Goal: Task Accomplishment & Management: Complete application form

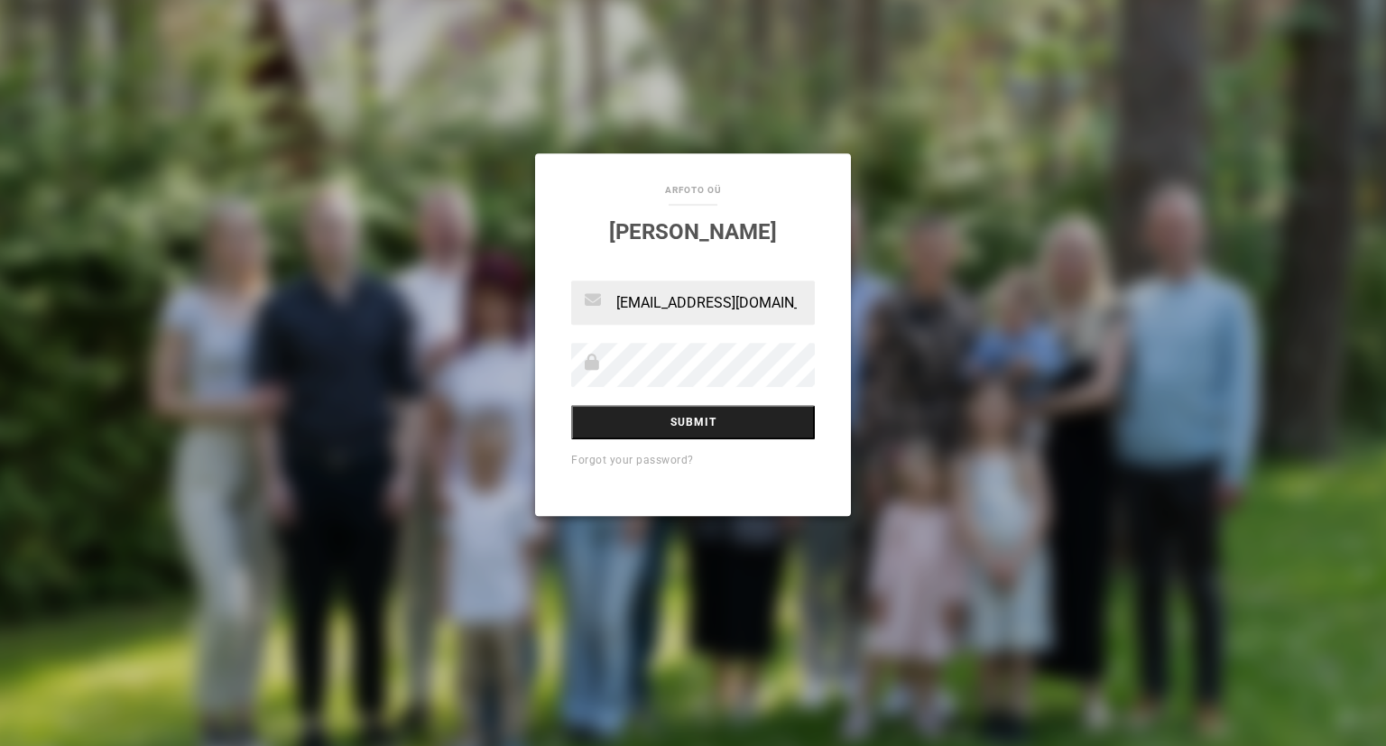
type input "maiko@mkoort.eu"
click at [702, 423] on input "Submit" at bounding box center [693, 422] width 244 height 34
type input "[EMAIL_ADDRESS][DOMAIN_NAME]"
click at [691, 427] on input "Submit" at bounding box center [693, 422] width 244 height 34
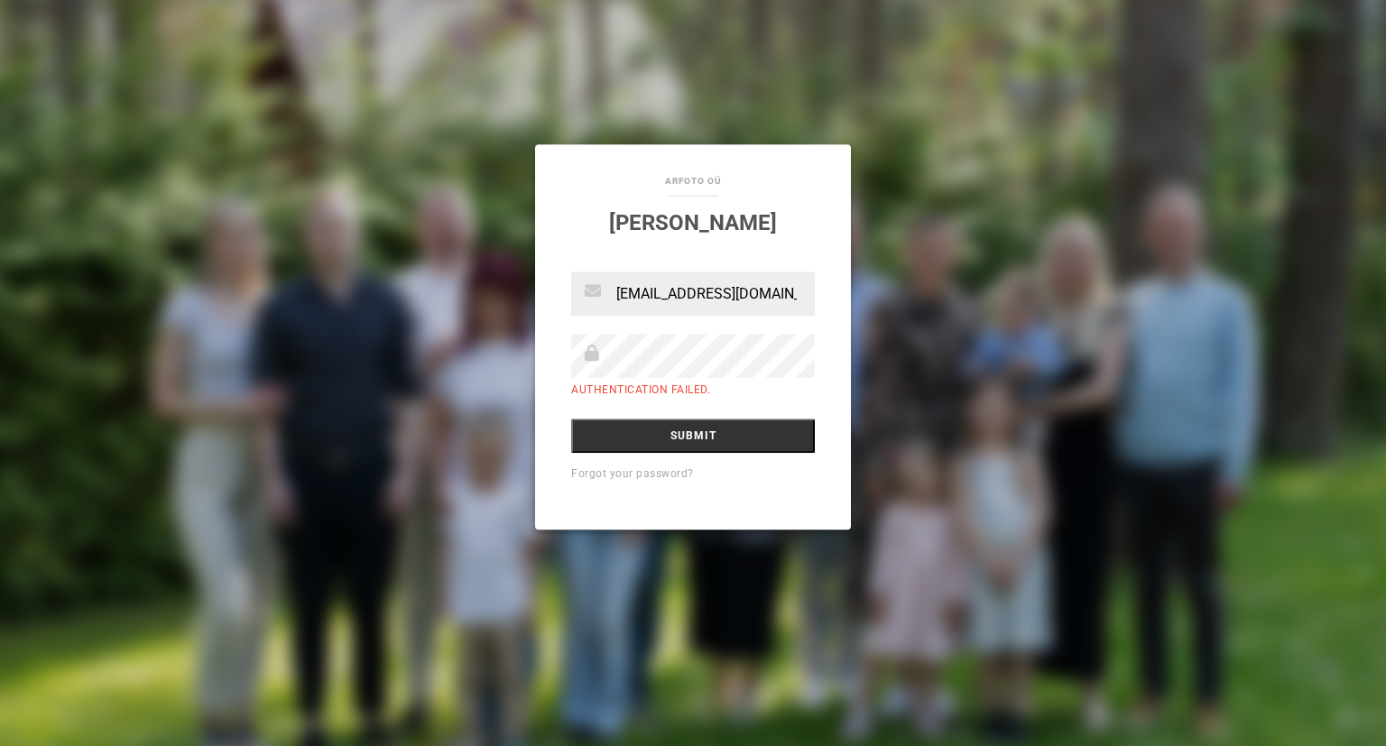
click at [858, 325] on div "aRfoto OÜ [PERSON_NAME] [EMAIL_ADDRESS][DOMAIN_NAME] Authentication failed. Sub…" at bounding box center [693, 373] width 1386 height 746
click at [571, 419] on input "Submit" at bounding box center [693, 436] width 244 height 34
click at [793, 211] on h2 "[PERSON_NAME]" at bounding box center [693, 222] width 244 height 25
click at [571, 419] on input "Submit" at bounding box center [693, 436] width 244 height 34
